Goal: Navigation & Orientation: Find specific page/section

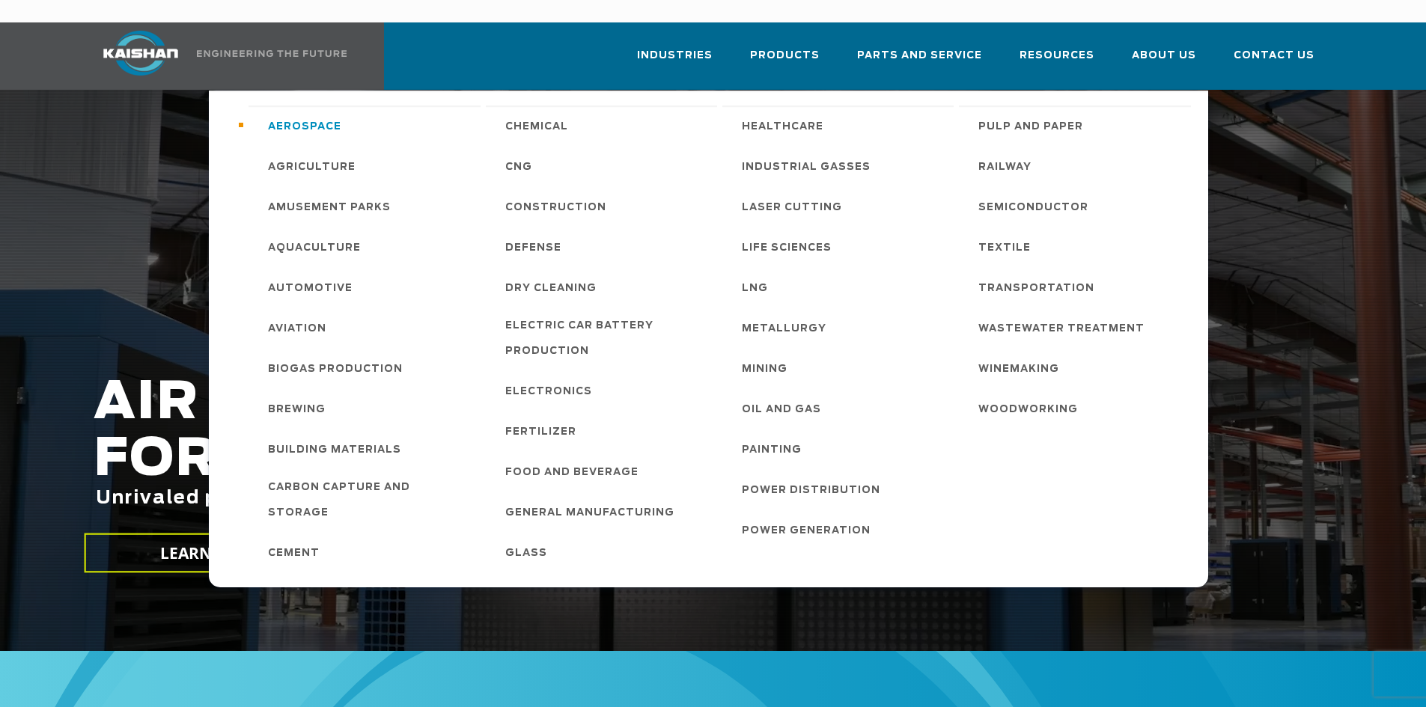
click at [330, 115] on span "Aerospace" at bounding box center [304, 127] width 73 height 25
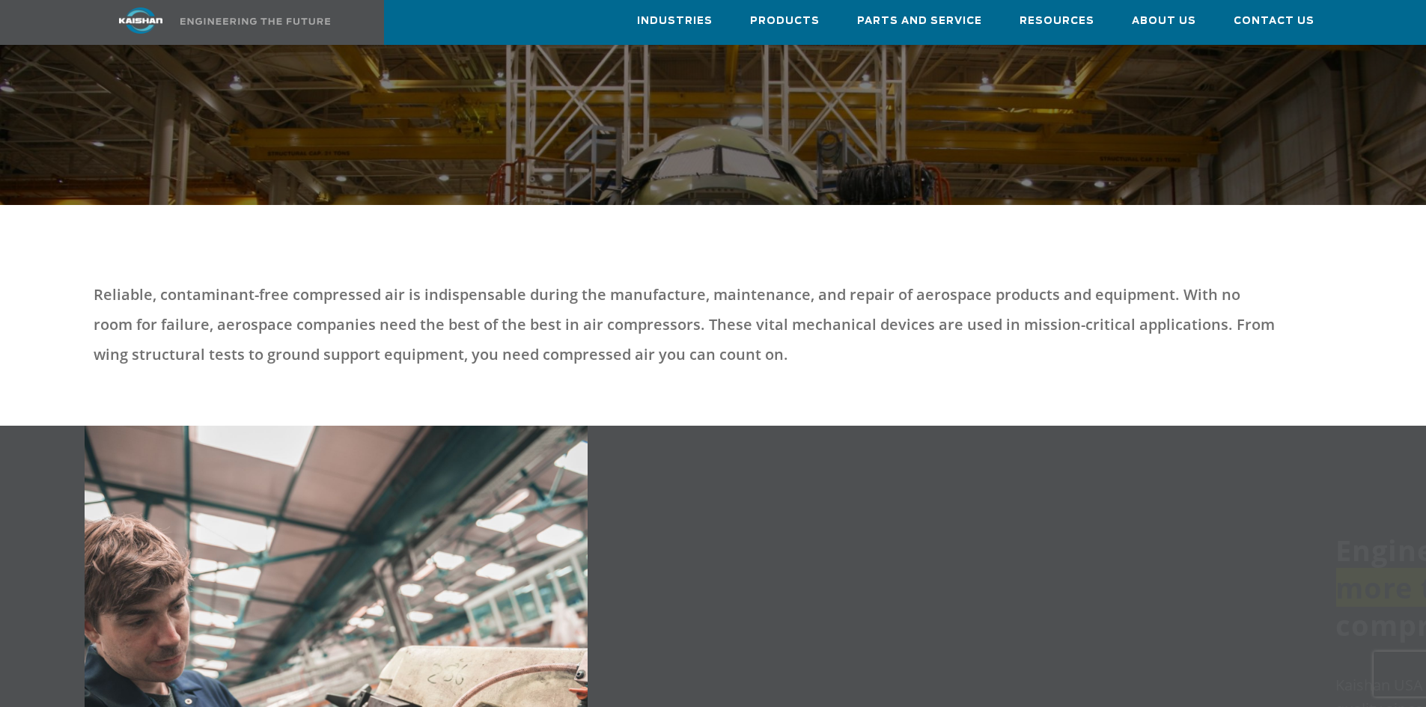
scroll to position [225, 0]
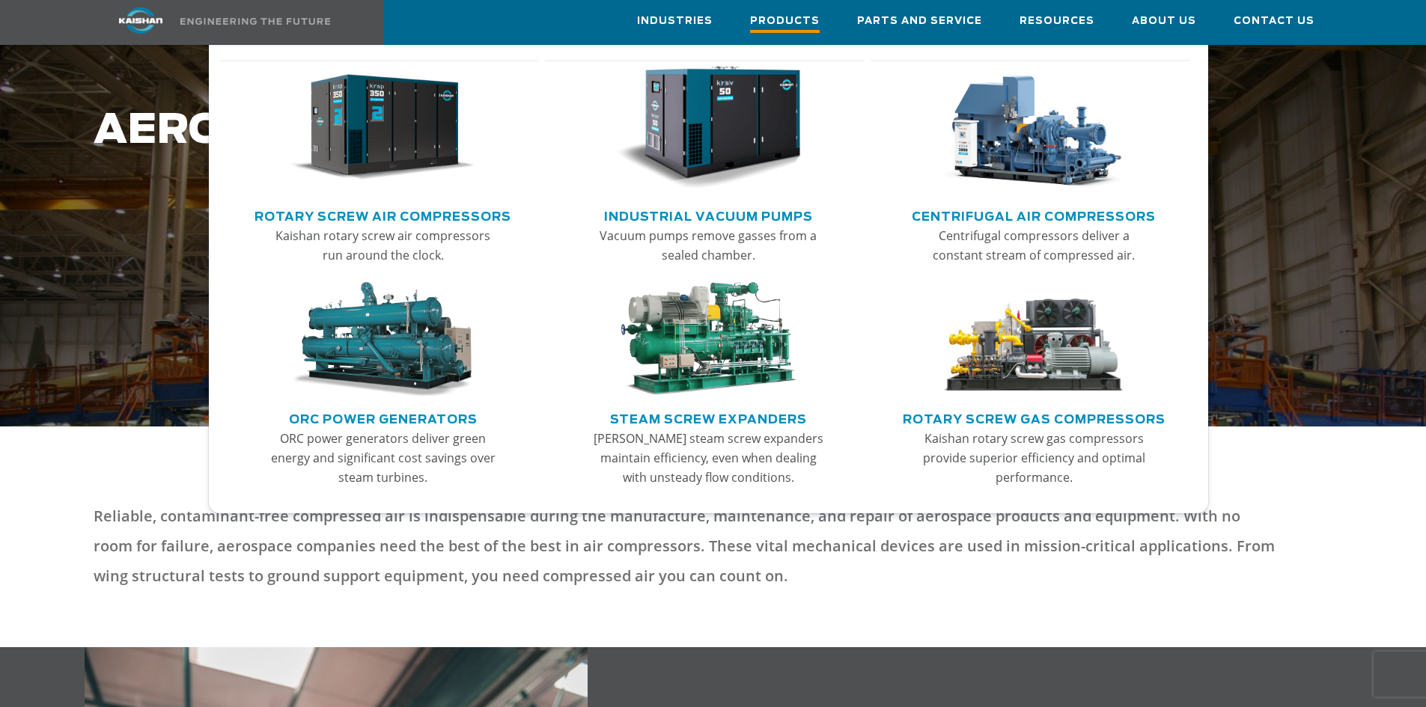
click at [813, 30] on span "Products" at bounding box center [785, 23] width 70 height 20
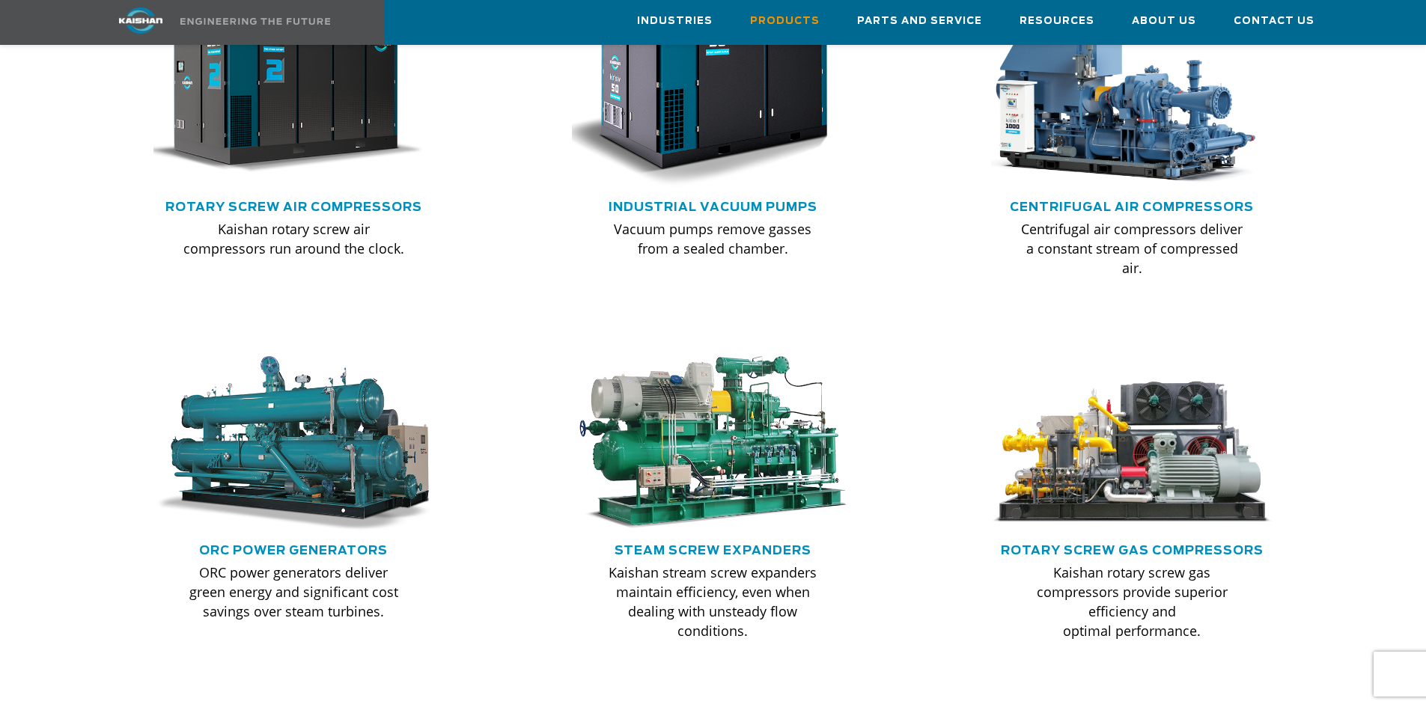
scroll to position [1422, 0]
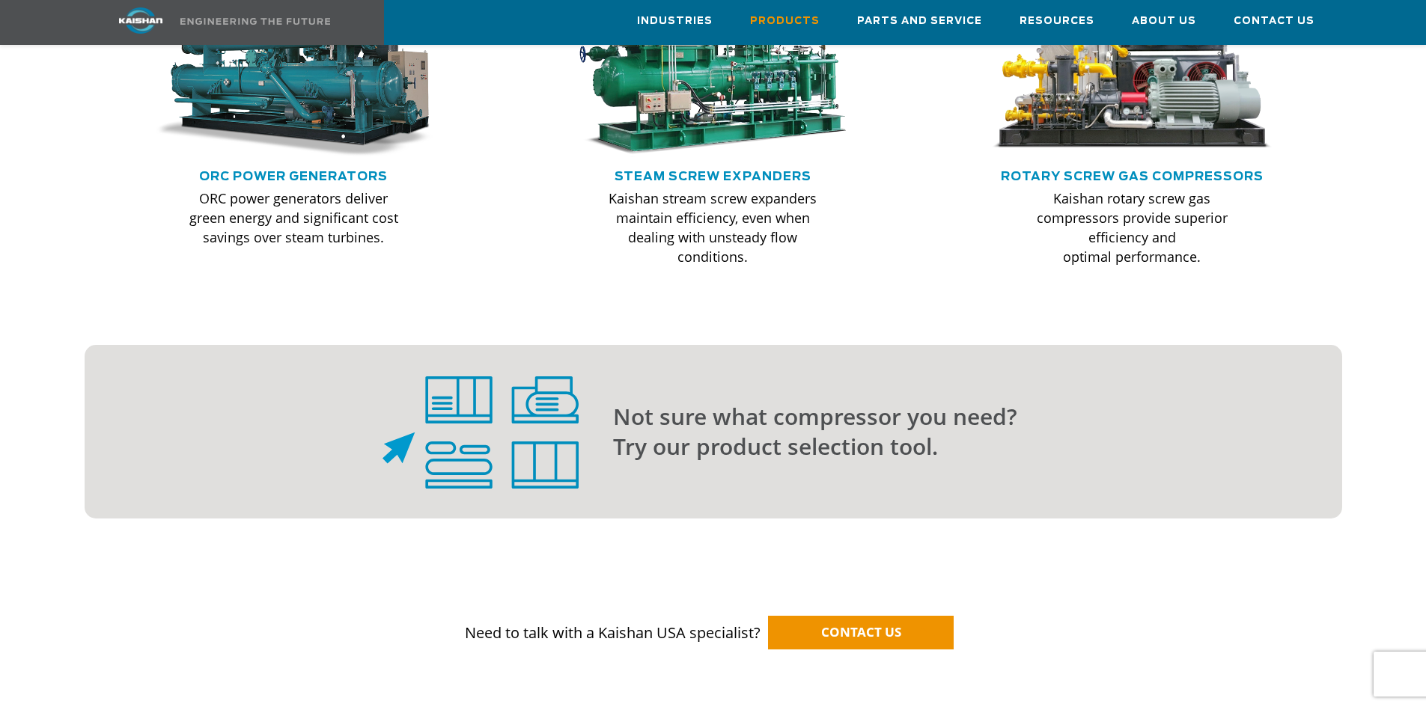
click at [839, 435] on p "Not sure what compressor you need? Try our product selection tool." at bounding box center [947, 432] width 669 height 60
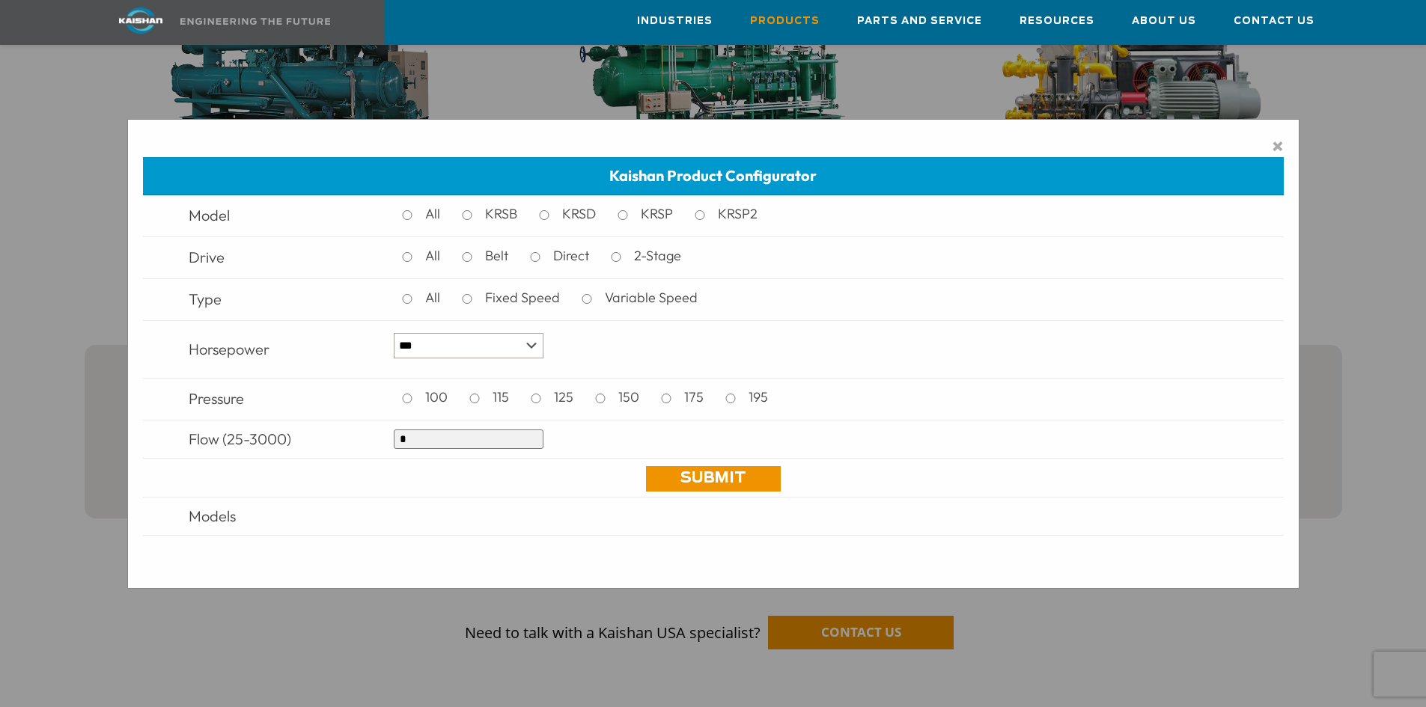
scroll to position [1497, 0]
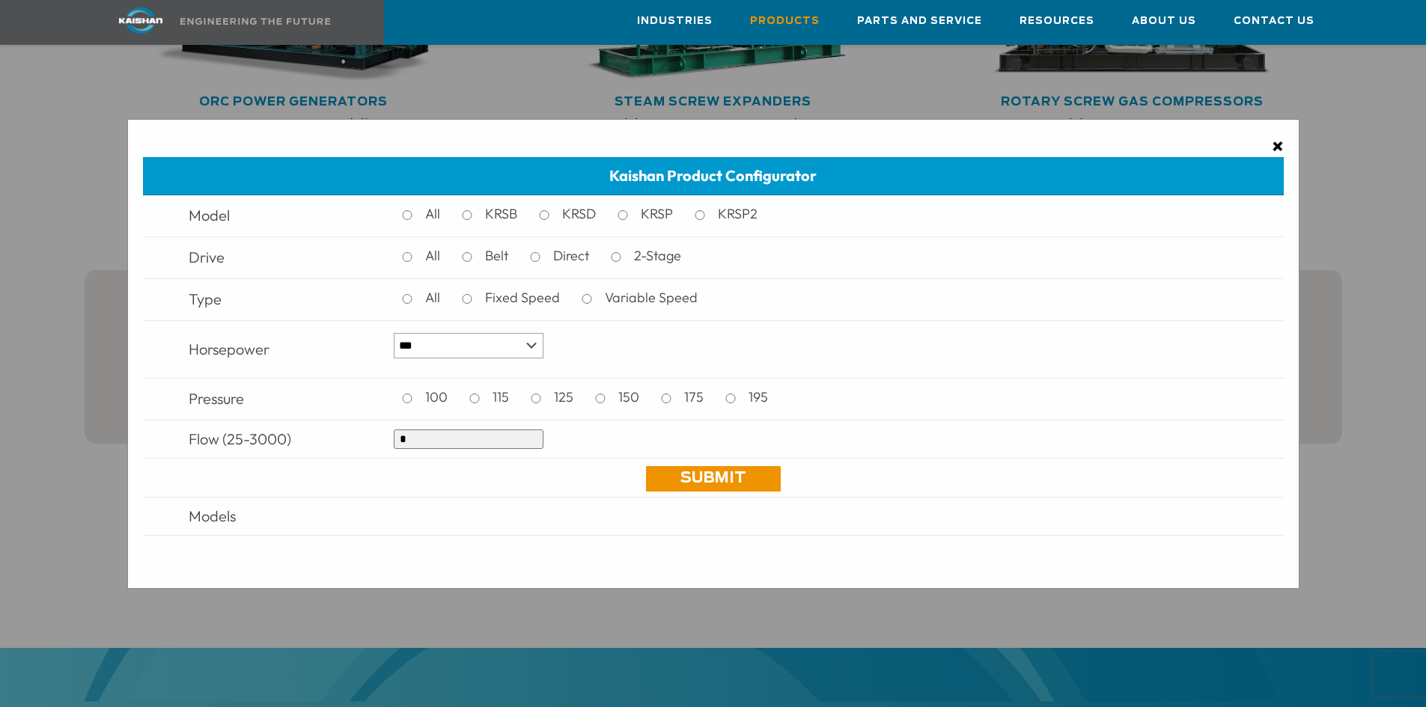
click at [1272, 139] on span "×" at bounding box center [1278, 146] width 12 height 22
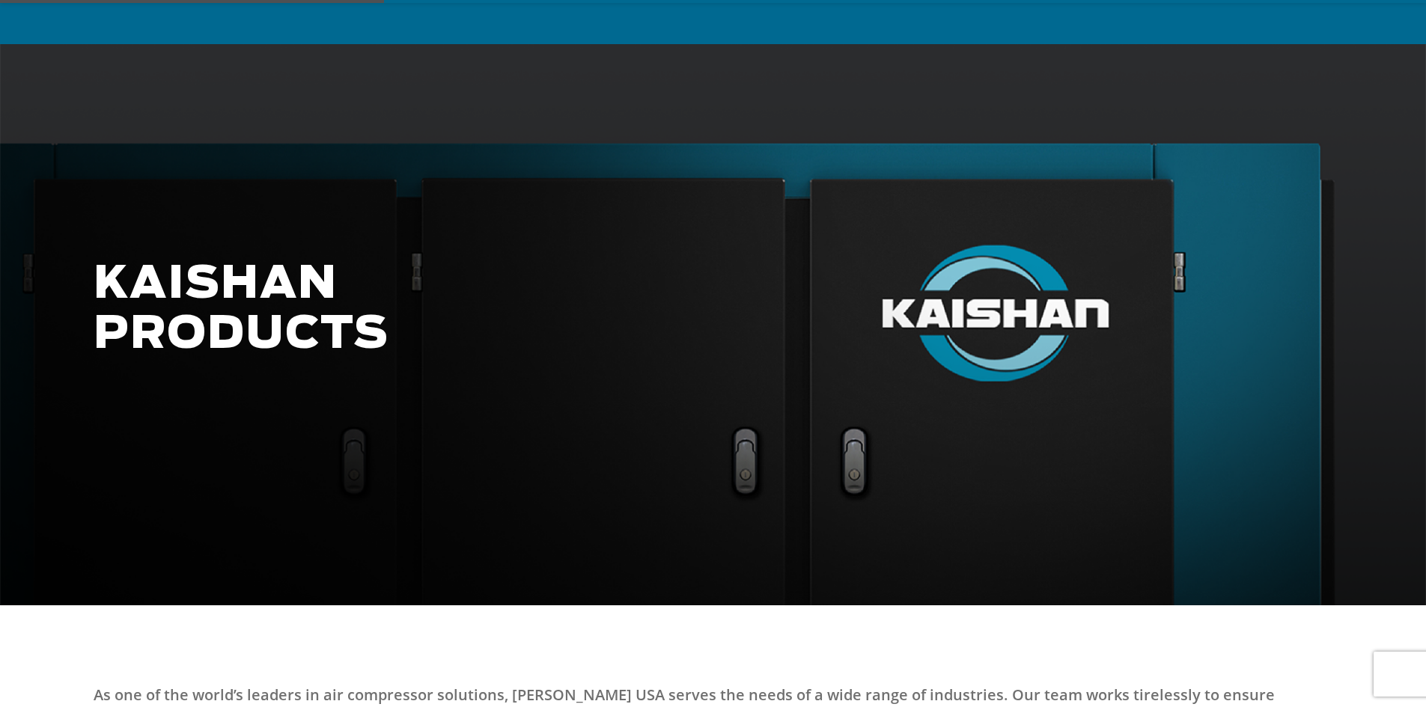
scroll to position [225, 0]
